Goal: Task Accomplishment & Management: Complete application form

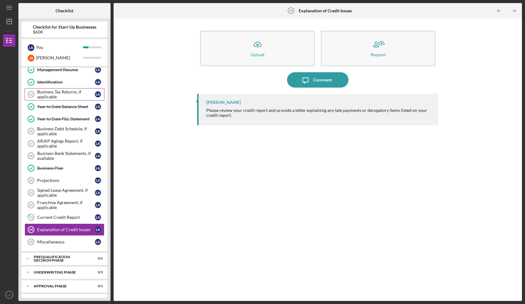
scroll to position [142, 0]
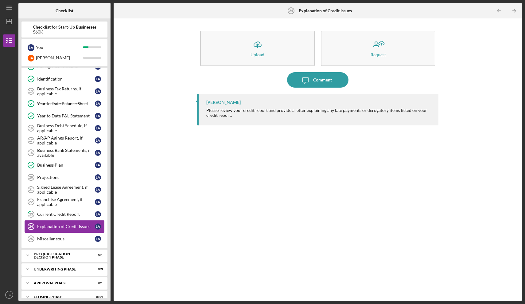
click at [62, 226] on div "Explanation of Credit Issues" at bounding box center [66, 226] width 58 height 5
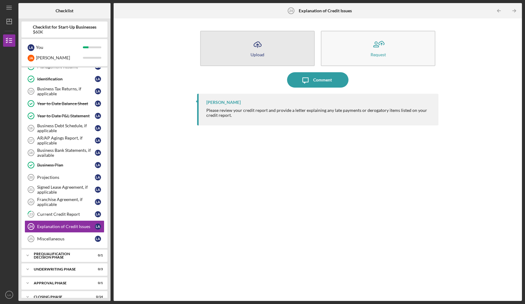
click at [284, 53] on button "Icon/Upload Upload" at bounding box center [257, 48] width 114 height 35
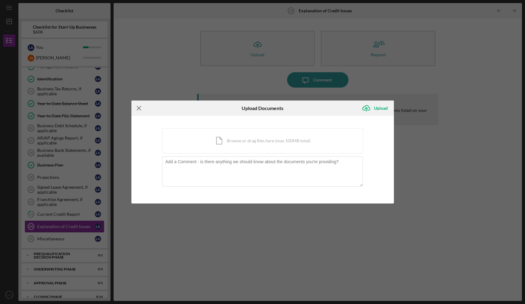
click at [137, 110] on line at bounding box center [139, 108] width 4 height 4
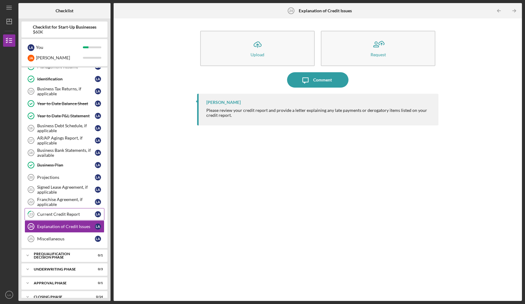
click at [66, 209] on link "23 Current Credit Report L A" at bounding box center [65, 214] width 80 height 12
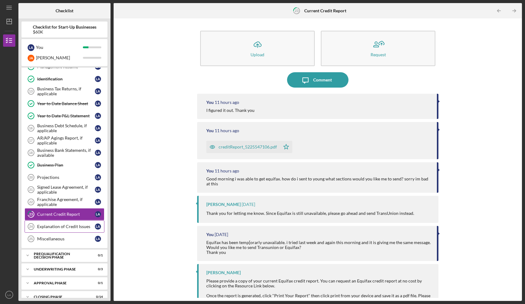
click at [64, 227] on div "Explanation of Credit Issues" at bounding box center [66, 226] width 58 height 5
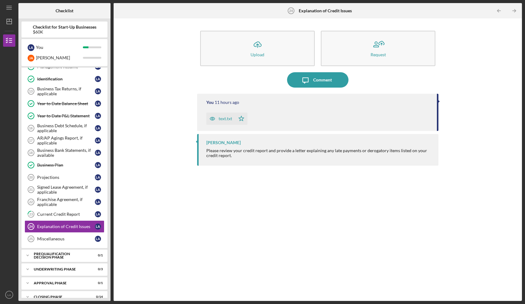
click at [224, 120] on div "text.txt" at bounding box center [226, 118] width 14 height 5
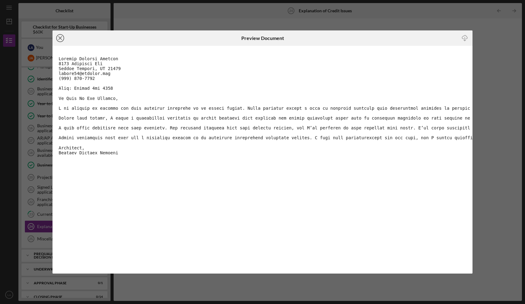
click at [61, 37] on line at bounding box center [60, 38] width 3 height 3
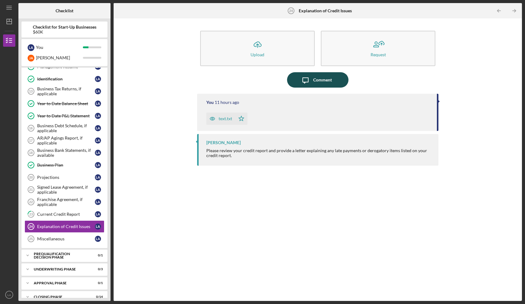
click at [321, 80] on div "Comment" at bounding box center [322, 79] width 19 height 15
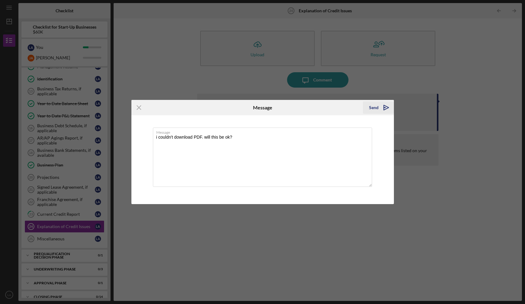
type textarea "i couldn't download PDF. will this be ok?"
click at [376, 108] on div "Send" at bounding box center [374, 107] width 10 height 12
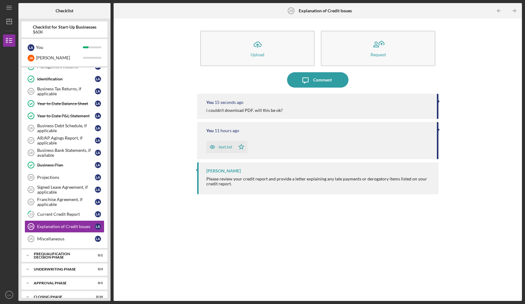
click at [252, 127] on div "You 11 hours ago text.txt Icon/Star" at bounding box center [317, 140] width 241 height 37
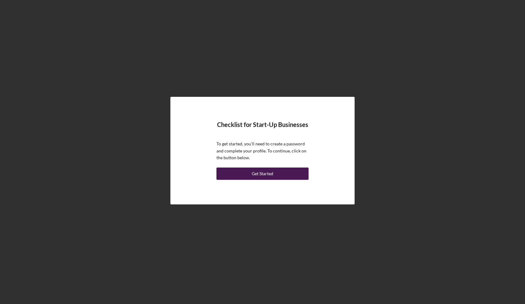
click at [272, 173] on div "Get Started" at bounding box center [262, 173] width 21 height 12
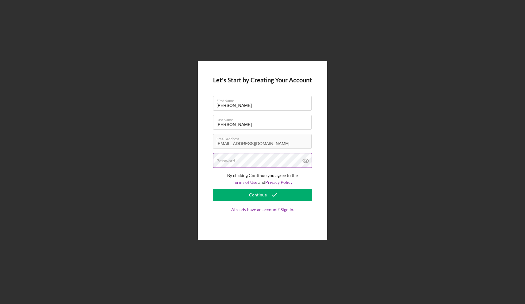
click at [227, 158] on label "Password" at bounding box center [225, 160] width 19 height 5
click at [258, 195] on div "Continue" at bounding box center [258, 194] width 18 height 12
